Goal: Contribute content

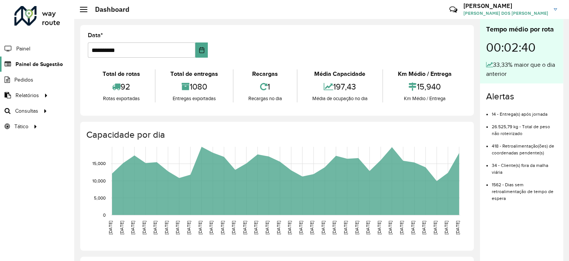
click at [39, 63] on span "Painel de Sugestão" at bounding box center [39, 64] width 47 height 8
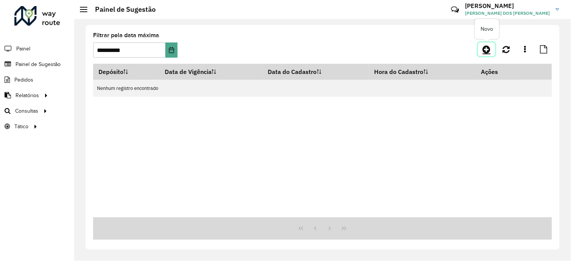
click at [488, 50] on icon at bounding box center [487, 49] width 8 height 9
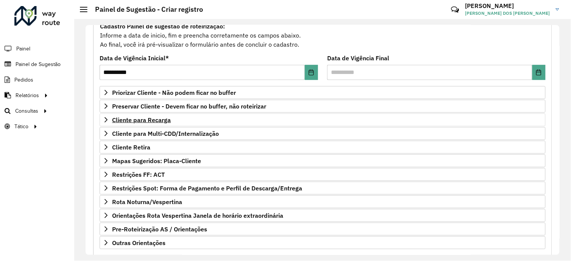
scroll to position [118, 0]
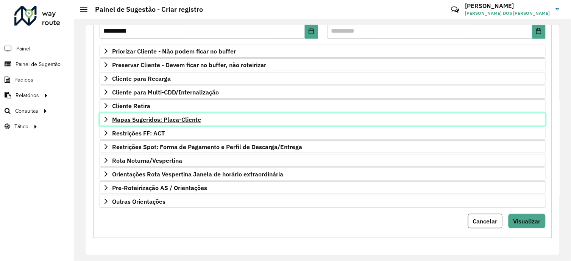
click at [156, 119] on span "Mapas Sugeridos: Placa-Cliente" at bounding box center [156, 119] width 89 height 6
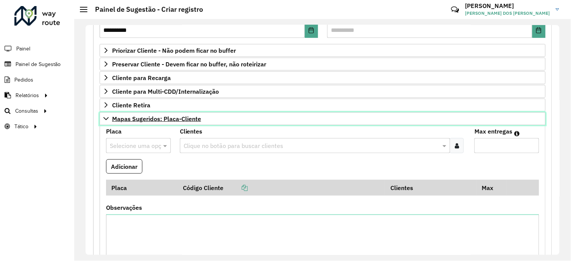
click at [104, 118] on icon at bounding box center [106, 119] width 6 height 6
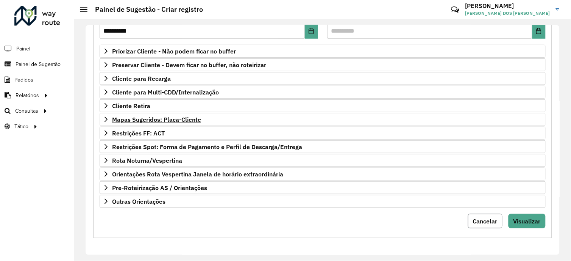
click at [473, 218] on span "Cancelar" at bounding box center [485, 221] width 25 height 8
